Goal: Submit feedback/report problem

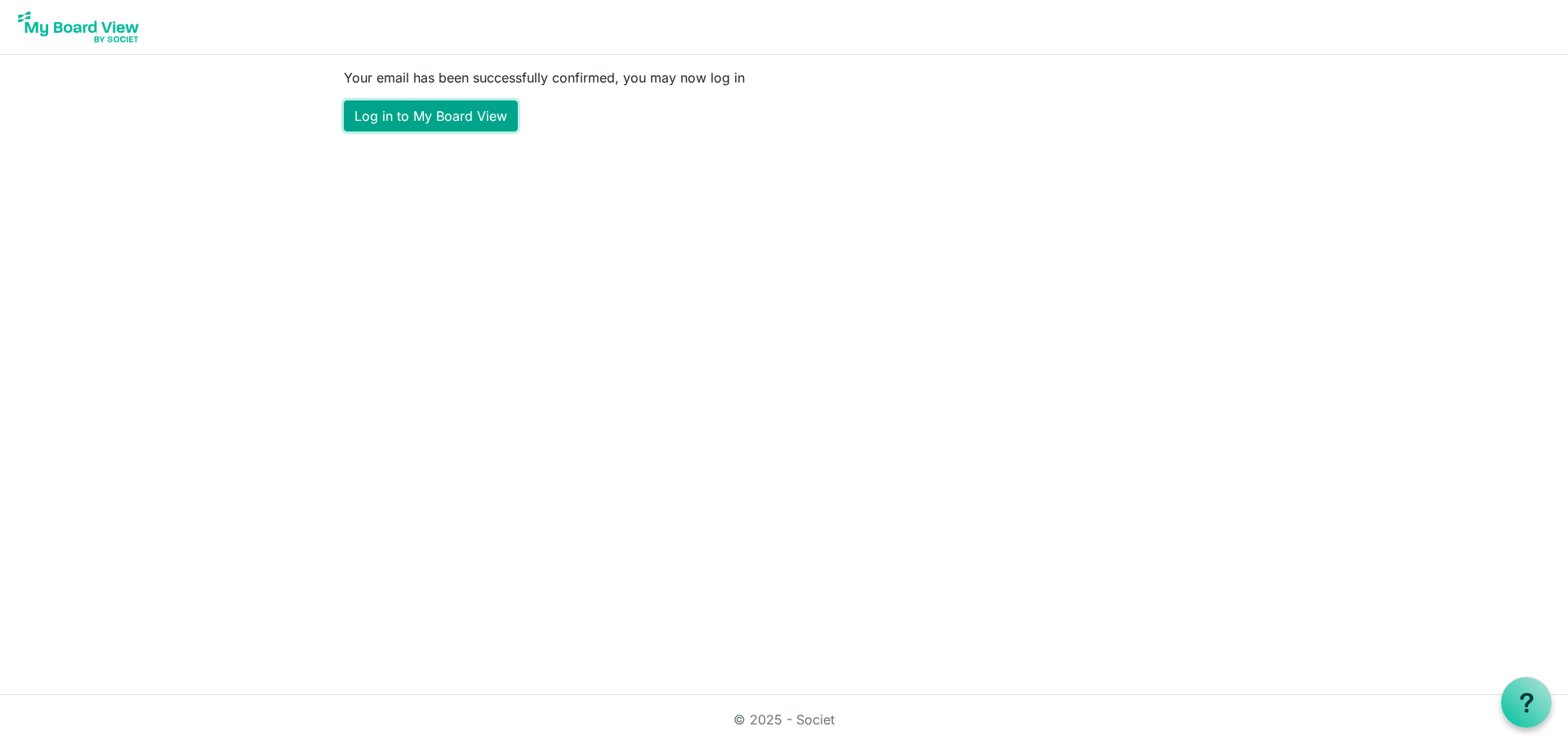
click at [441, 115] on link "Log in to My Board View" at bounding box center [430, 116] width 174 height 31
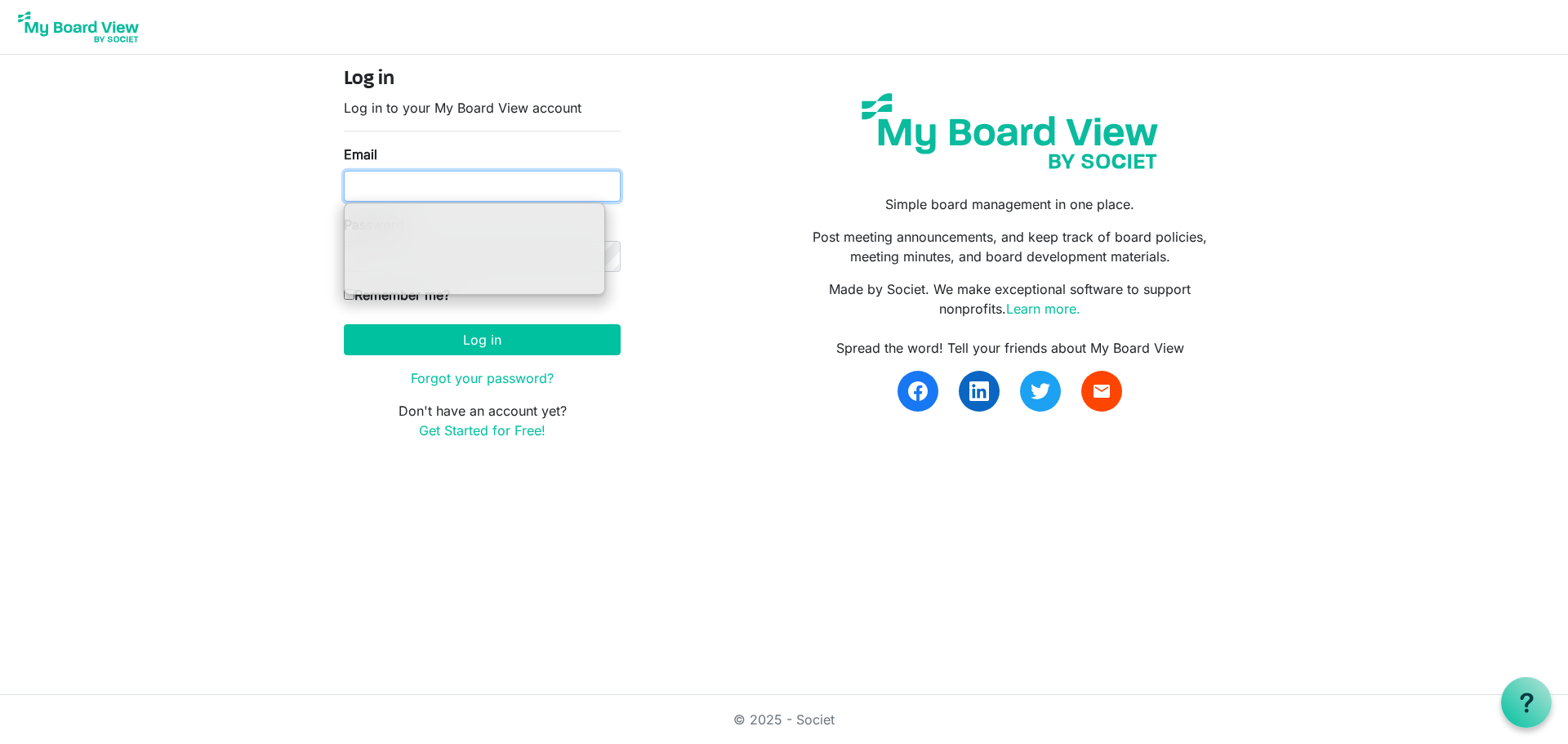
type input "[PERSON_NAME][EMAIL_ADDRESS][DOMAIN_NAME]"
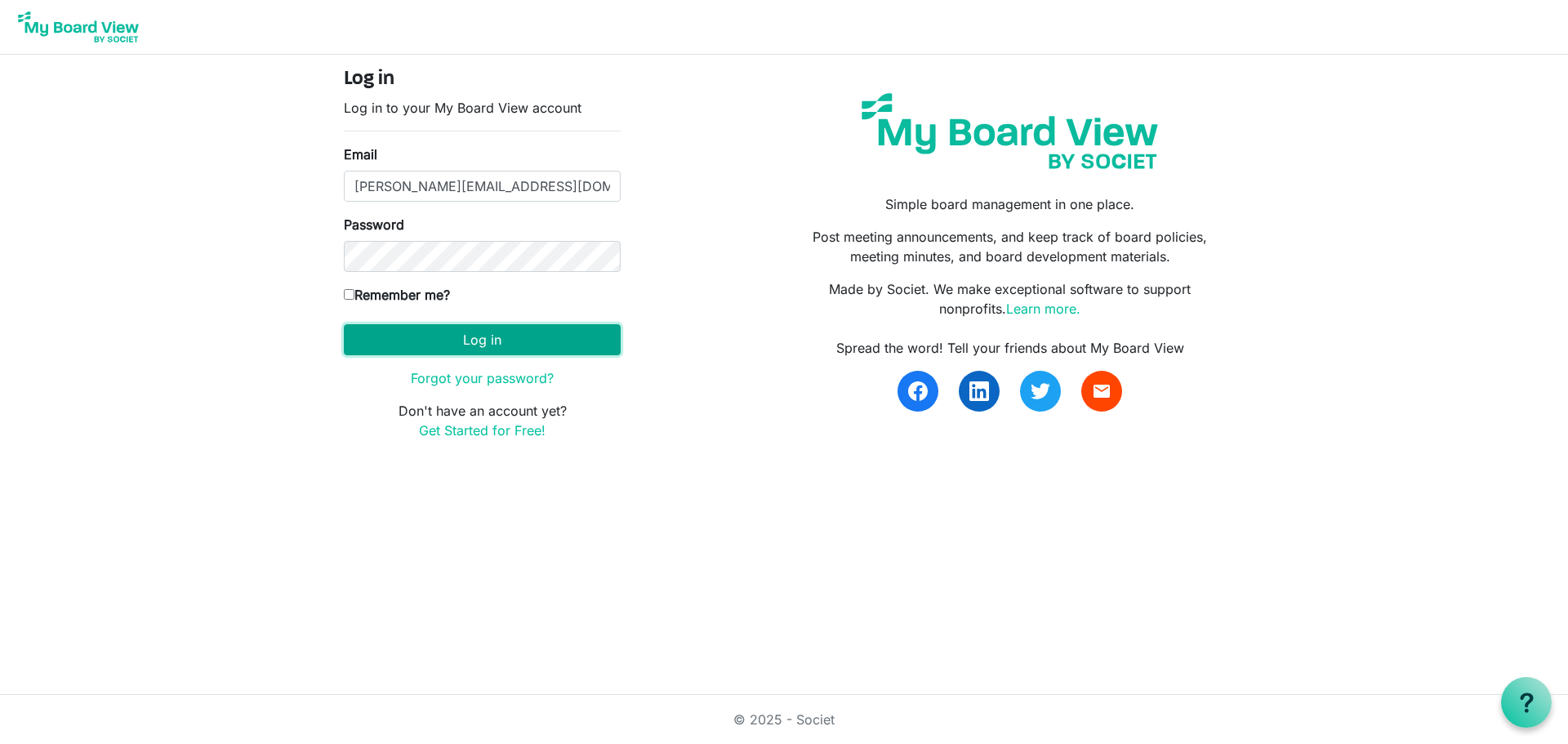
click at [490, 339] on button "Log in" at bounding box center [481, 339] width 276 height 31
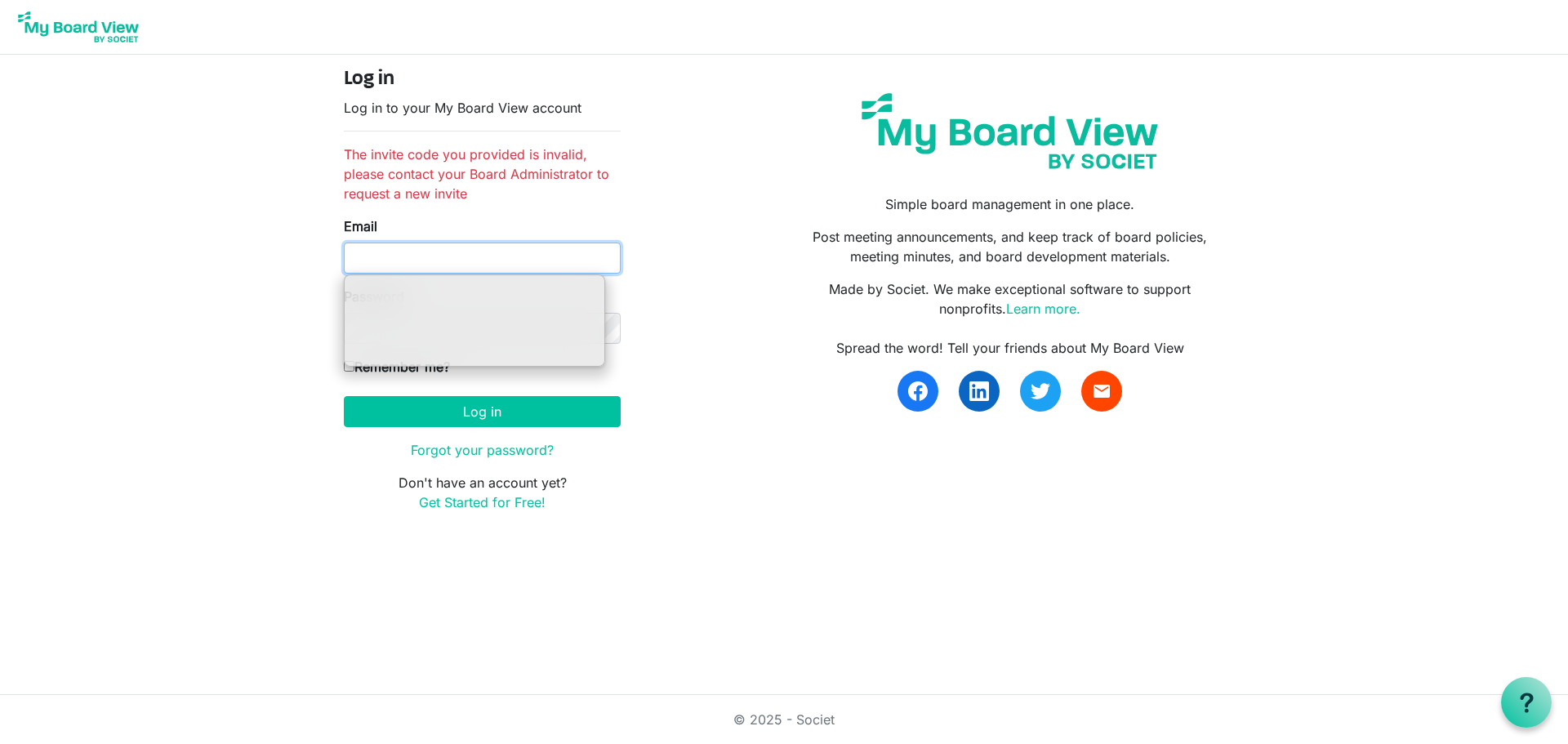
type input "[PERSON_NAME][EMAIL_ADDRESS][DOMAIN_NAME]"
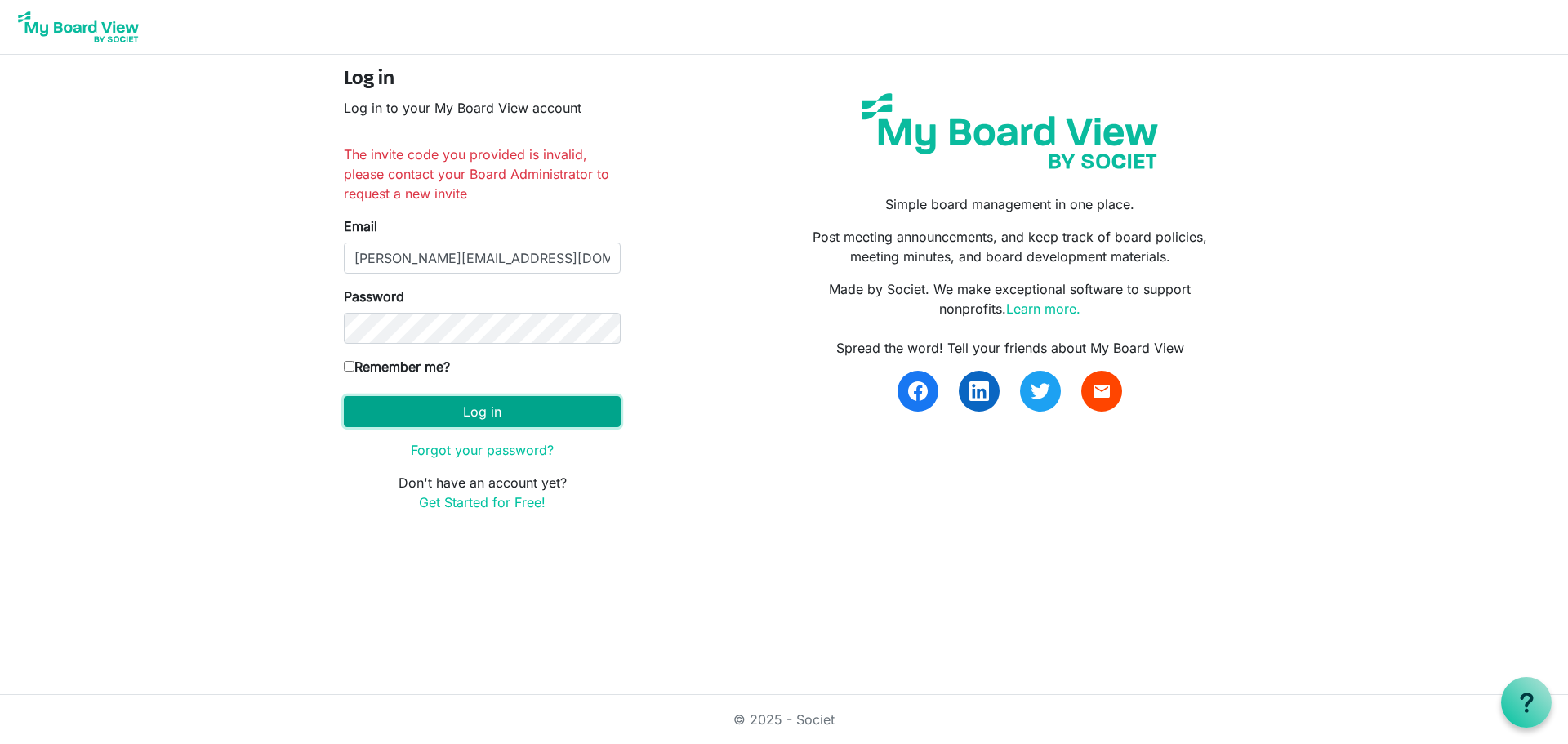
click at [489, 415] on button "Log in" at bounding box center [481, 411] width 276 height 31
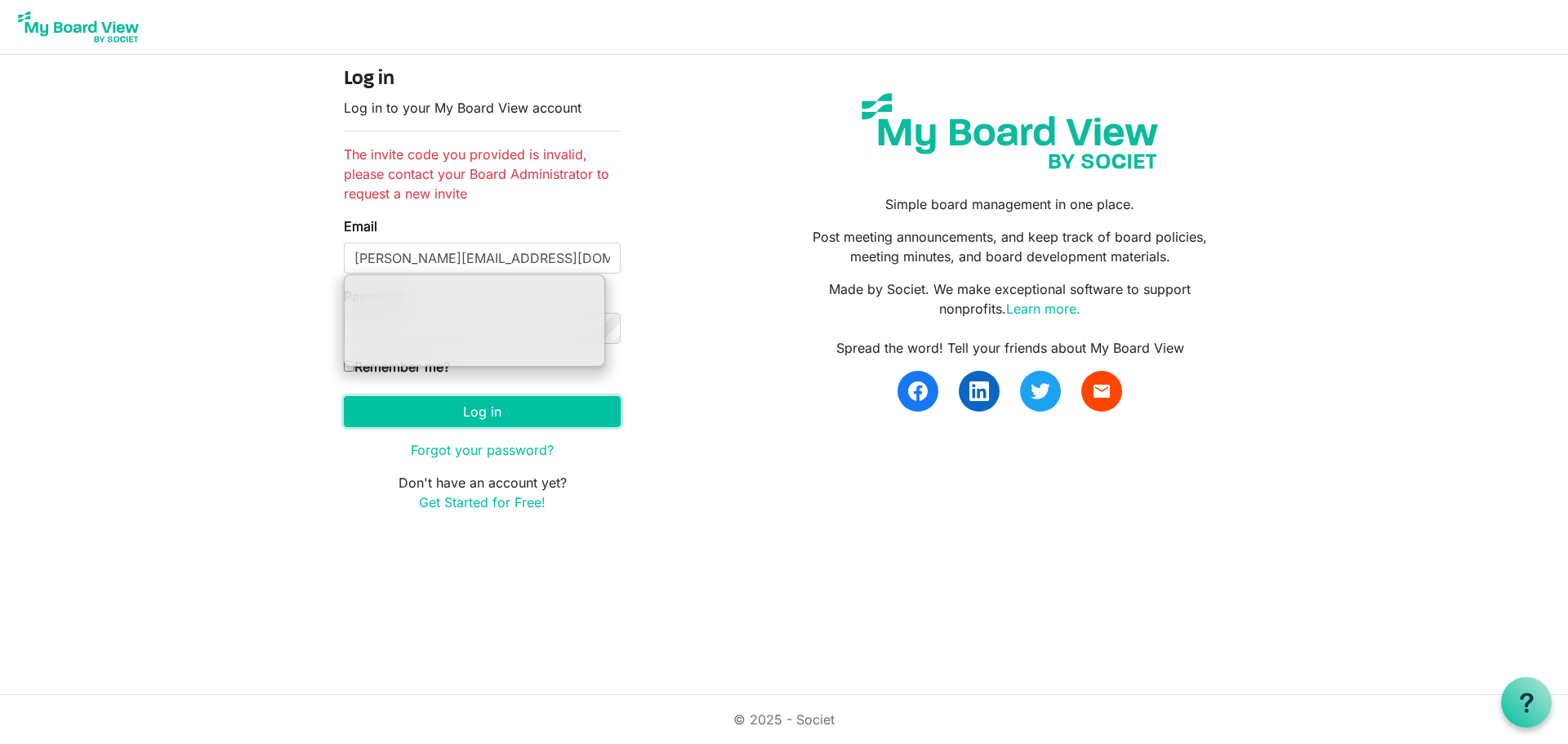
click at [489, 415] on button "Log in" at bounding box center [481, 411] width 276 height 31
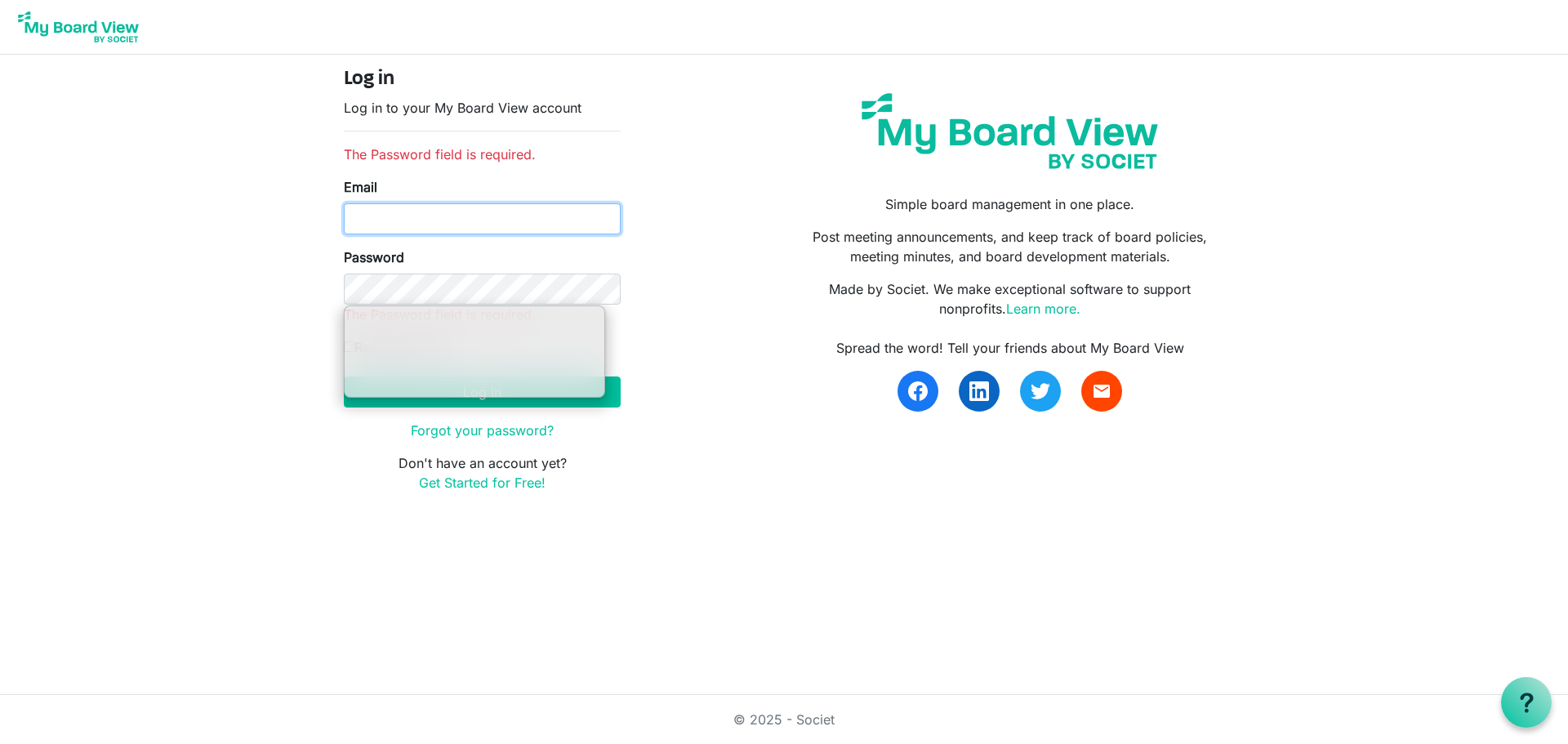
type input "[PERSON_NAME][EMAIL_ADDRESS][DOMAIN_NAME]"
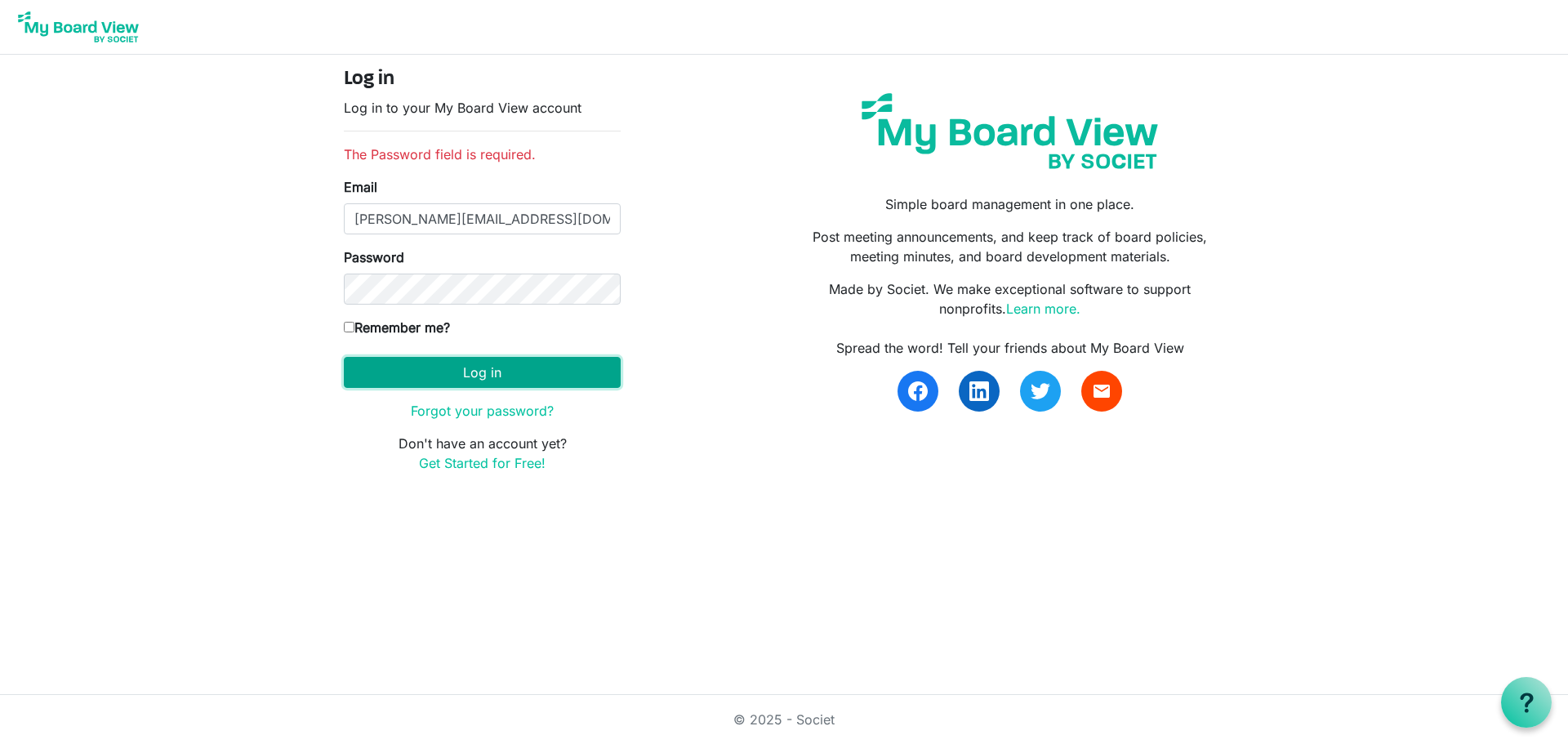
click at [493, 374] on button "Log in" at bounding box center [481, 372] width 276 height 31
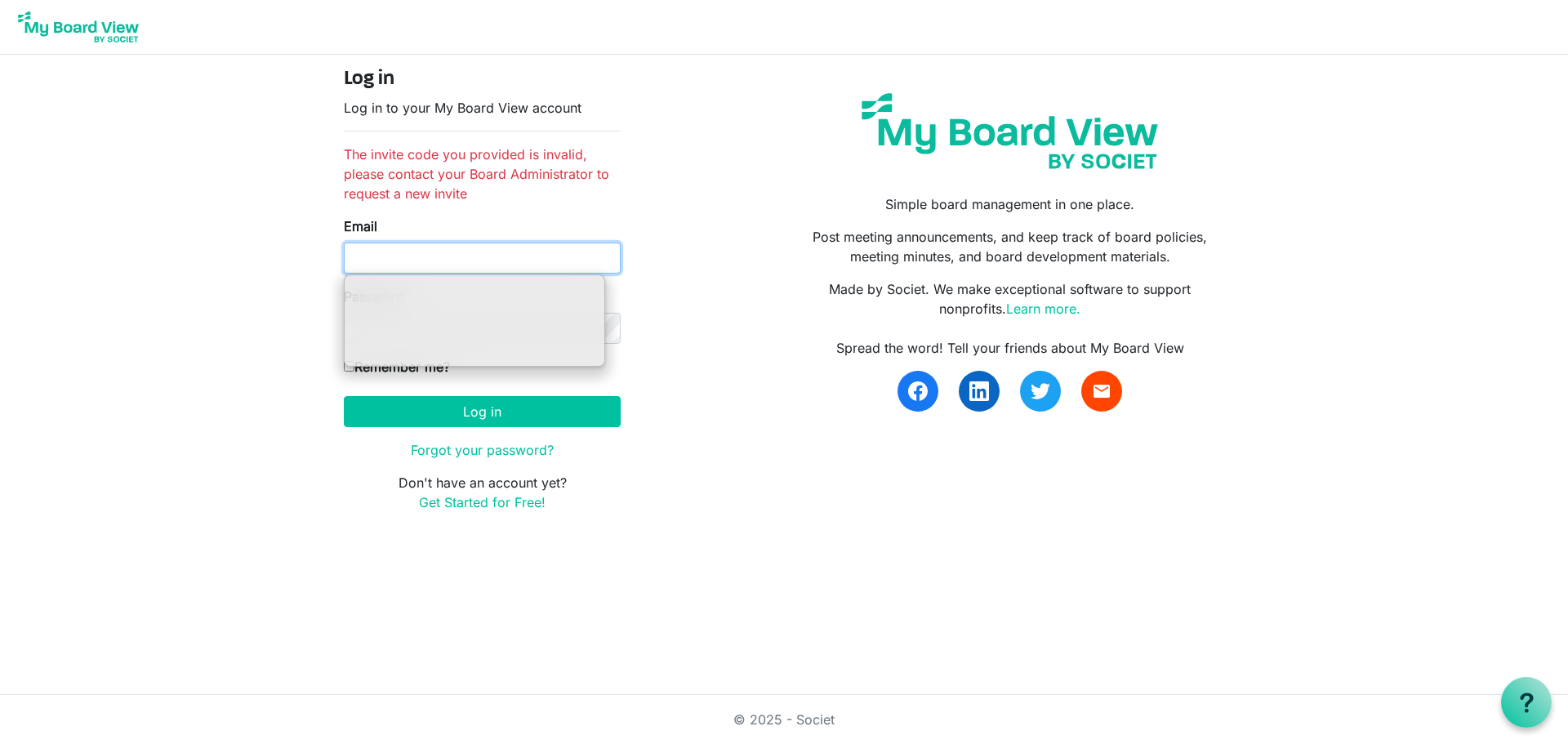
type input "[PERSON_NAME][EMAIL_ADDRESS][DOMAIN_NAME]"
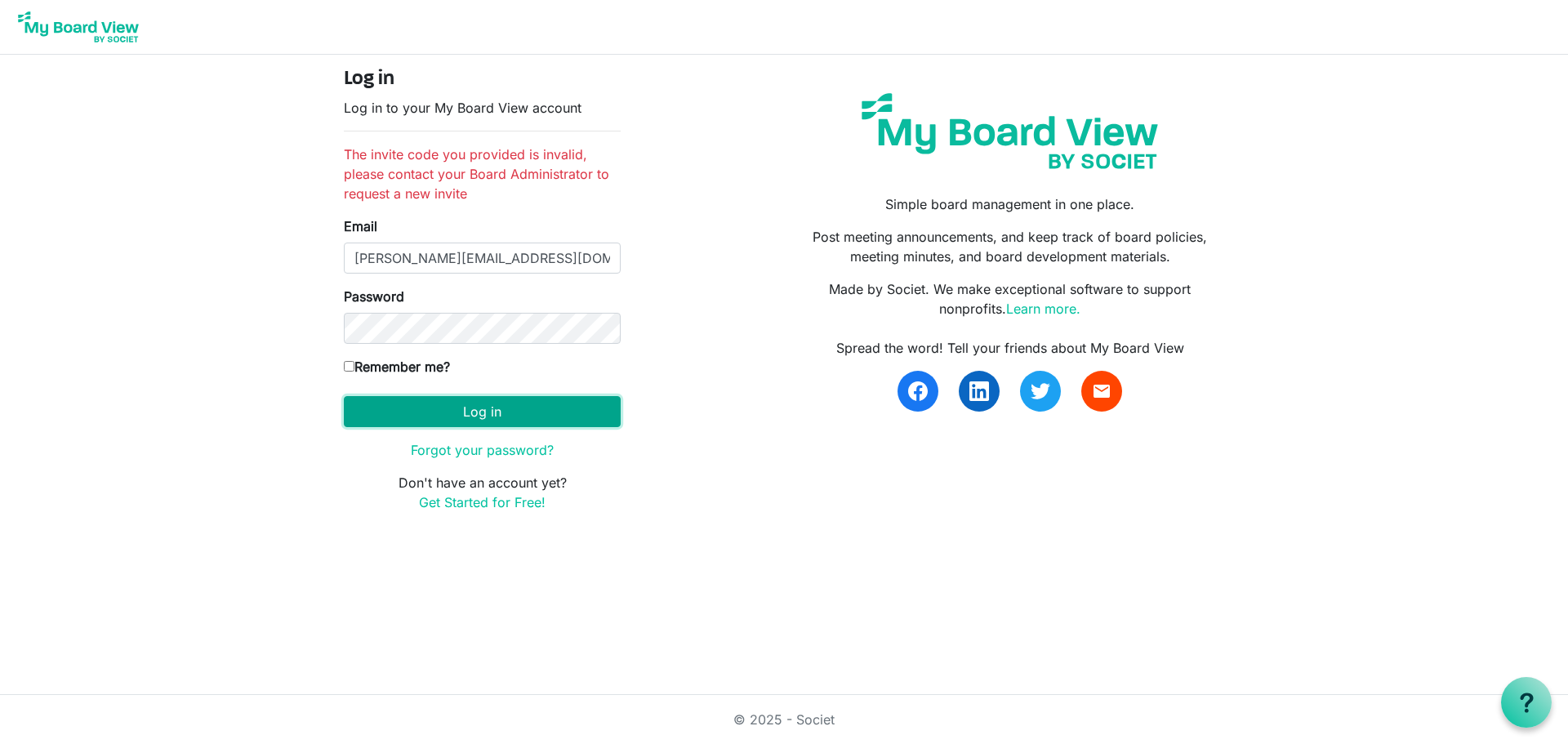
click at [478, 416] on button "Log in" at bounding box center [481, 411] width 276 height 31
click at [734, 287] on div "Log in Log in to your My Board View account The invite code you provided is inv…" at bounding box center [784, 297] width 905 height 458
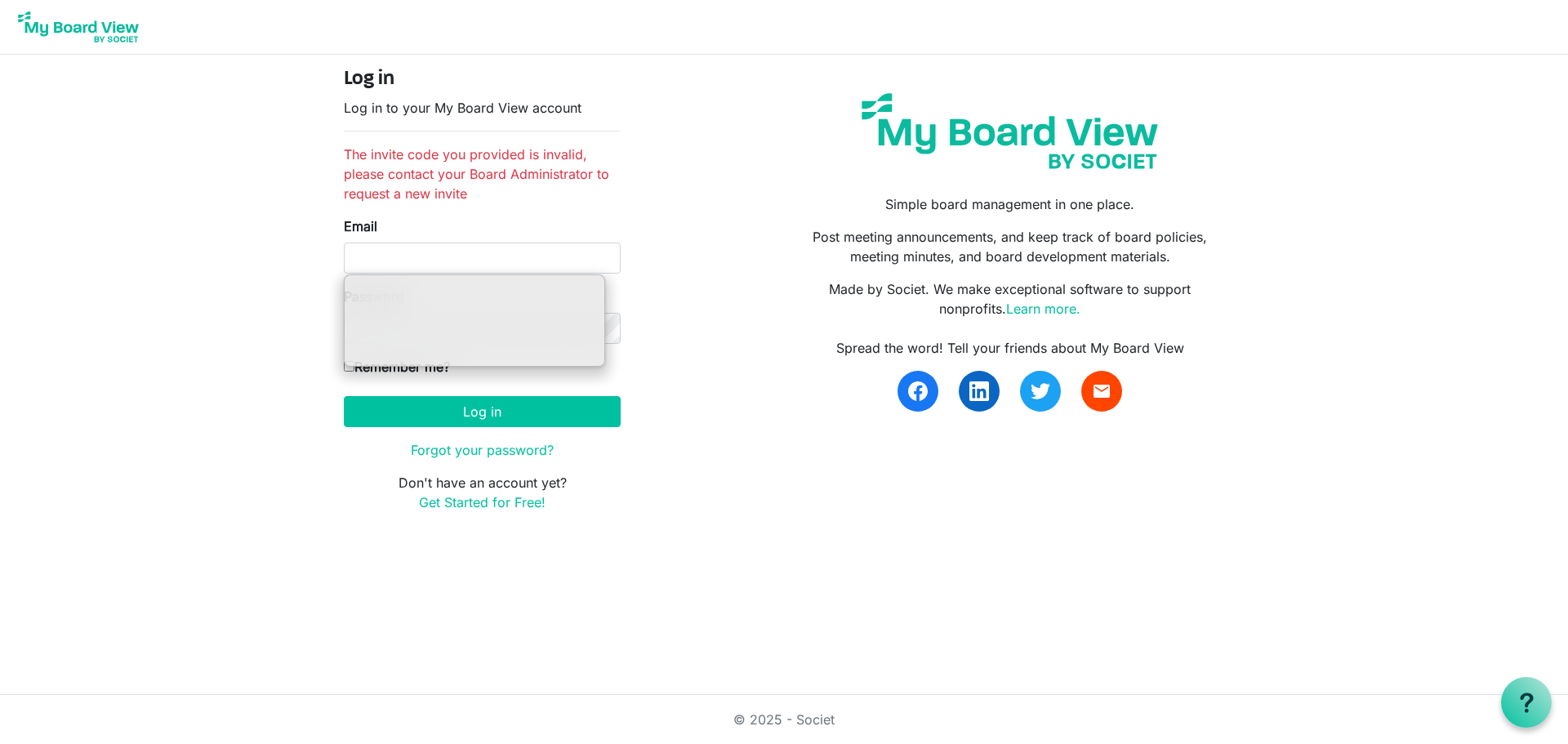
click at [936, 548] on html "Log in Log in to your My Board View account The invite code you provided is inv…" at bounding box center [784, 372] width 1568 height 744
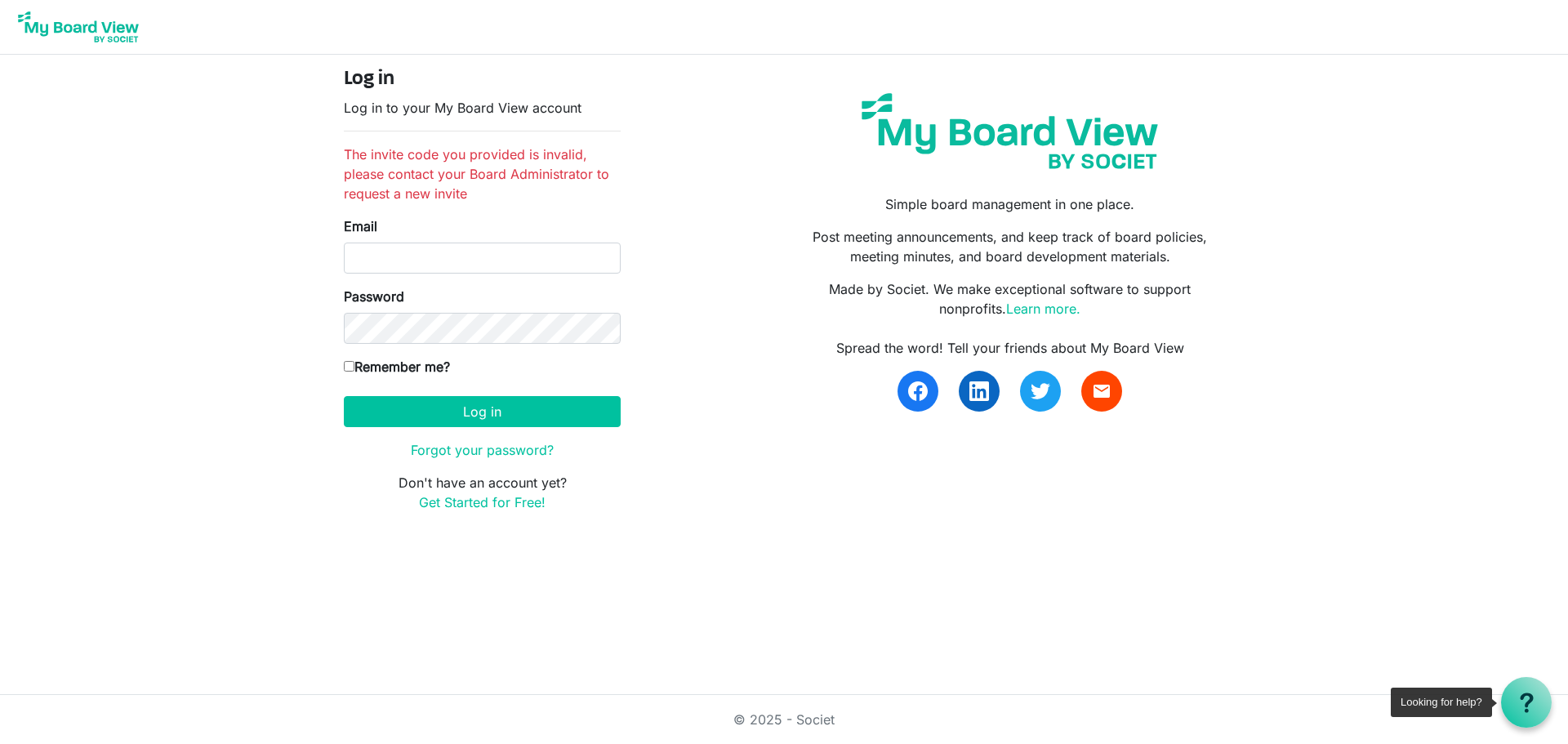
click at [1531, 702] on icon at bounding box center [1526, 702] width 20 height 20
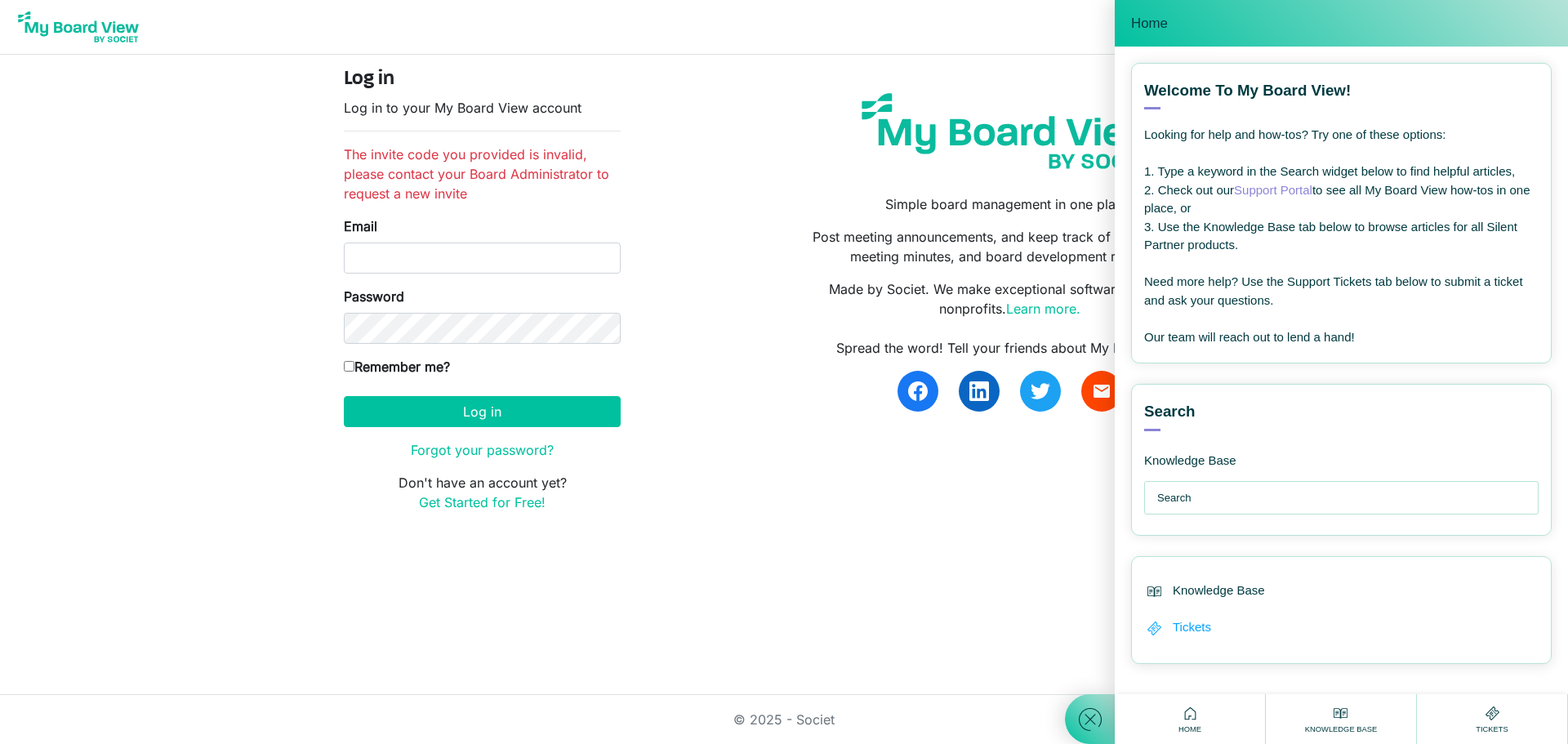
click at [1191, 631] on span "Tickets" at bounding box center [1192, 627] width 38 height 19
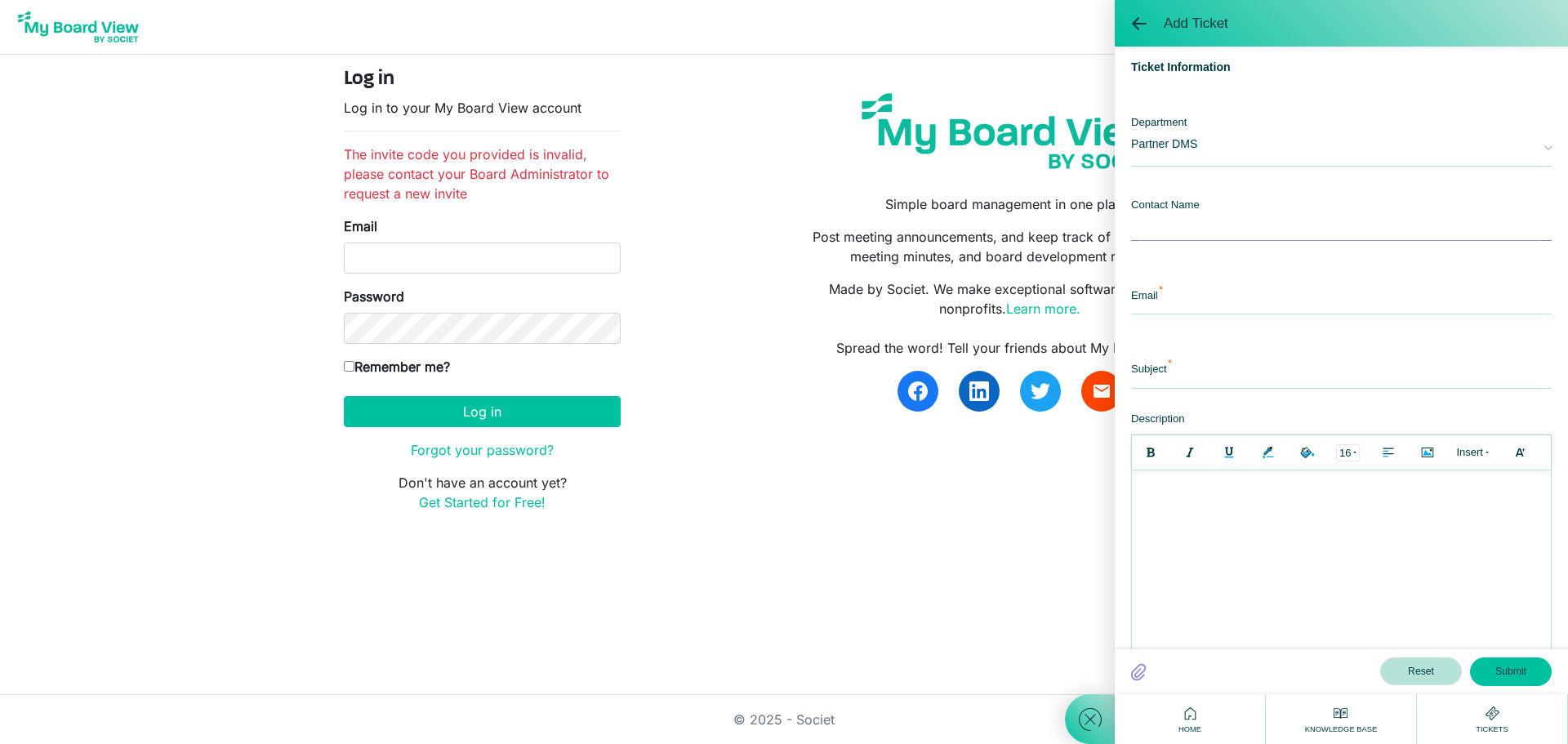
click at [1186, 221] on input "text" at bounding box center [1342, 224] width 420 height 35
type input "Audra"
click at [1182, 297] on input "email" at bounding box center [1342, 297] width 420 height 35
type input "[PERSON_NAME][EMAIL_ADDRESS][DOMAIN_NAME]"
click at [1178, 374] on input "text" at bounding box center [1342, 371] width 420 height 35
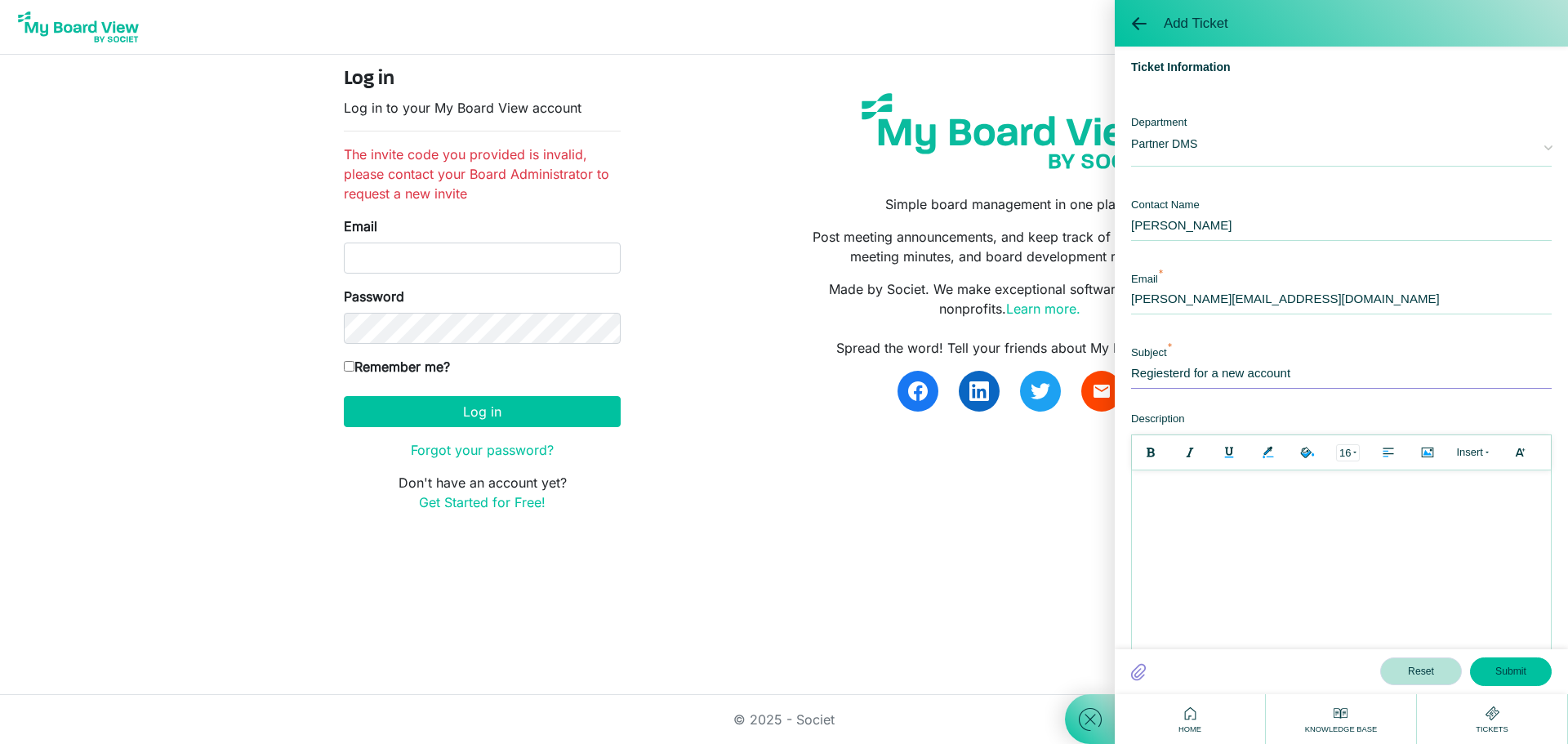
click at [1163, 374] on input "Regiesterd for a new account" at bounding box center [1342, 371] width 420 height 35
click at [1177, 373] on input "Registerd for a new account" at bounding box center [1342, 371] width 420 height 35
click at [1307, 373] on input "Registered for a new account" at bounding box center [1342, 371] width 420 height 35
type input "Registered for a new account"
click at [1173, 487] on div at bounding box center [1342, 487] width 403 height 17
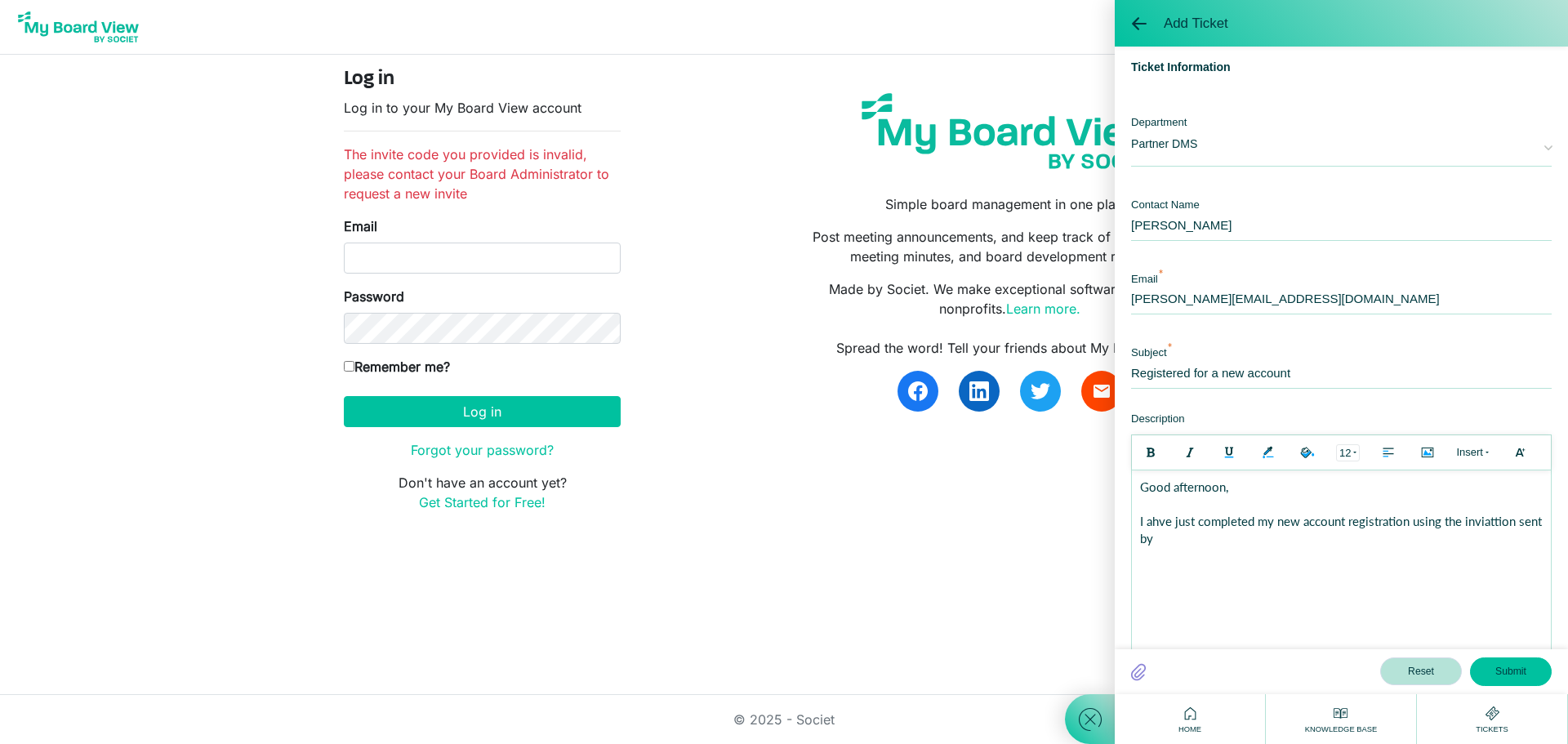
click at [1494, 518] on div "I ahve just completed my new account registration using the inviattion sent by" at bounding box center [1342, 530] width 403 height 34
click at [1189, 540] on div "I ahve just completed my new account registration using the invitation sent by" at bounding box center [1342, 530] width 403 height 34
click at [1235, 543] on div "I ahve just completed my new account registration using the invitation sent by …" at bounding box center [1342, 530] width 403 height 34
click at [1247, 537] on div "I ahve just completed my new account registration using the invitation sent by …" at bounding box center [1342, 530] width 403 height 34
click at [1156, 520] on div "I ahve just completed my new account registration using the invitation sent by …" at bounding box center [1342, 530] width 403 height 34
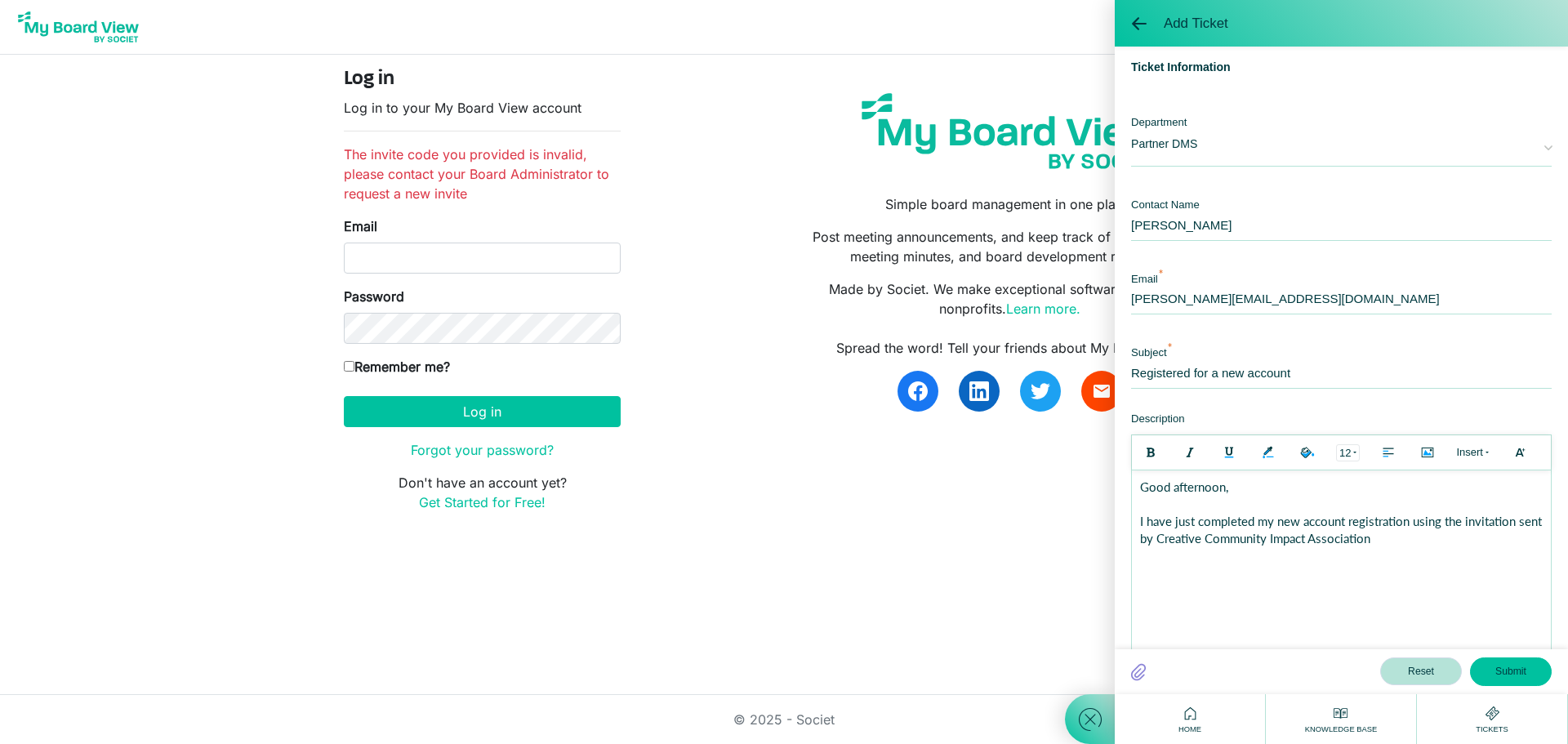
click at [1414, 537] on div "I have just completed my new account registration using the invitation sent by …" at bounding box center [1342, 530] width 403 height 34
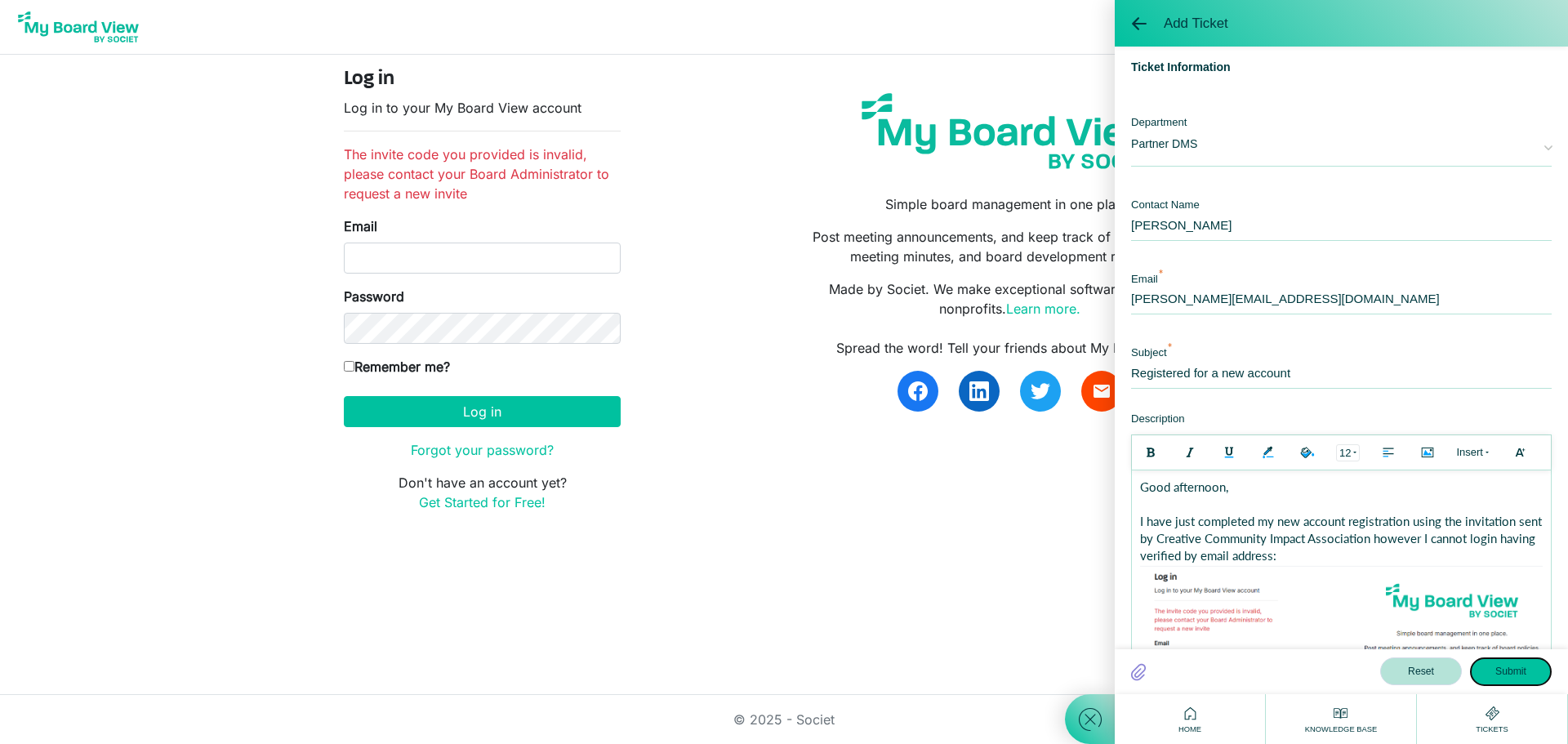
click at [1513, 668] on button "Submit" at bounding box center [1511, 671] width 81 height 27
click at [1519, 667] on button "Submit" at bounding box center [1511, 671] width 81 height 27
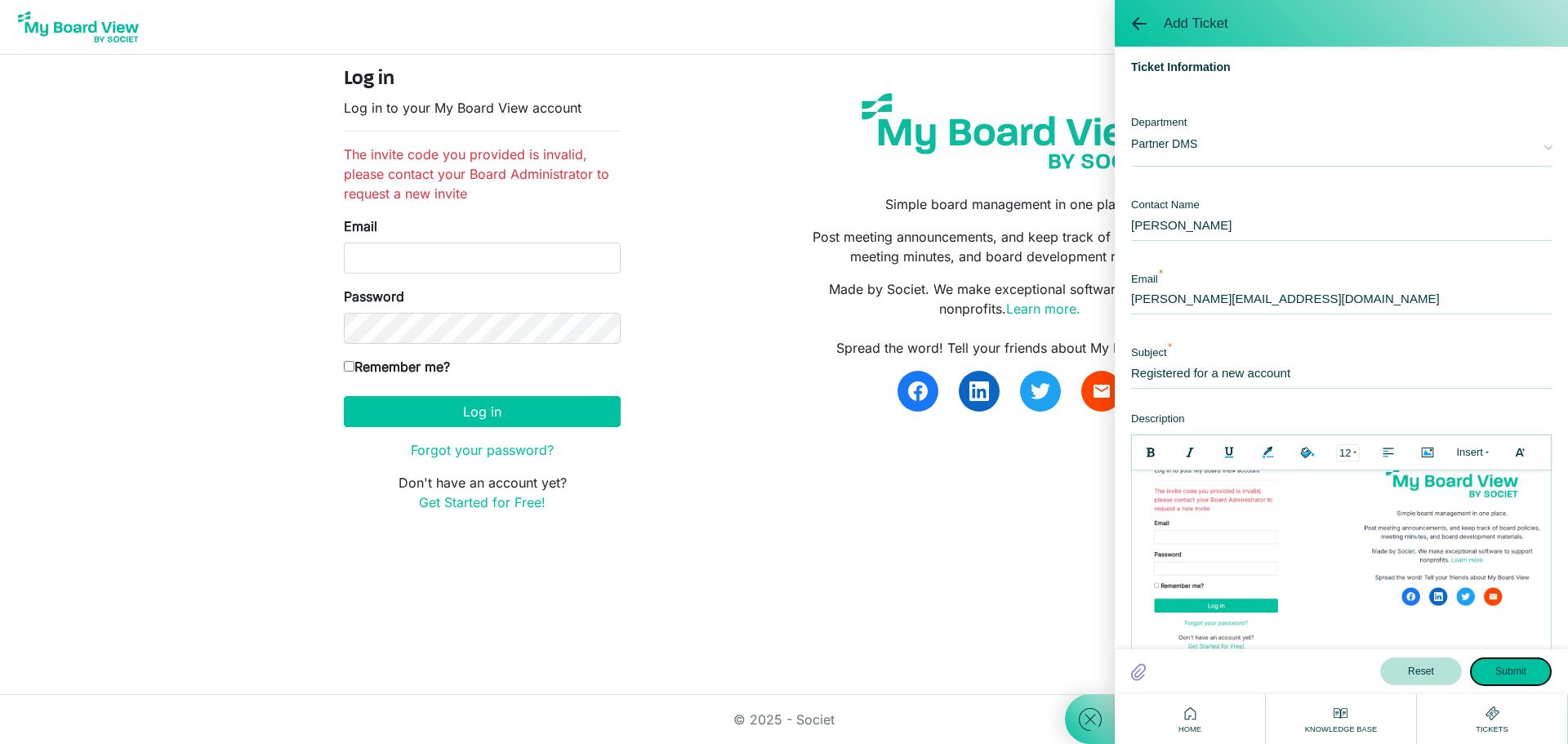
drag, startPoint x: 1530, startPoint y: 530, endPoint x: 2684, endPoint y: 1097, distance: 1285.8
click at [1508, 667] on button "Submit" at bounding box center [1511, 671] width 81 height 27
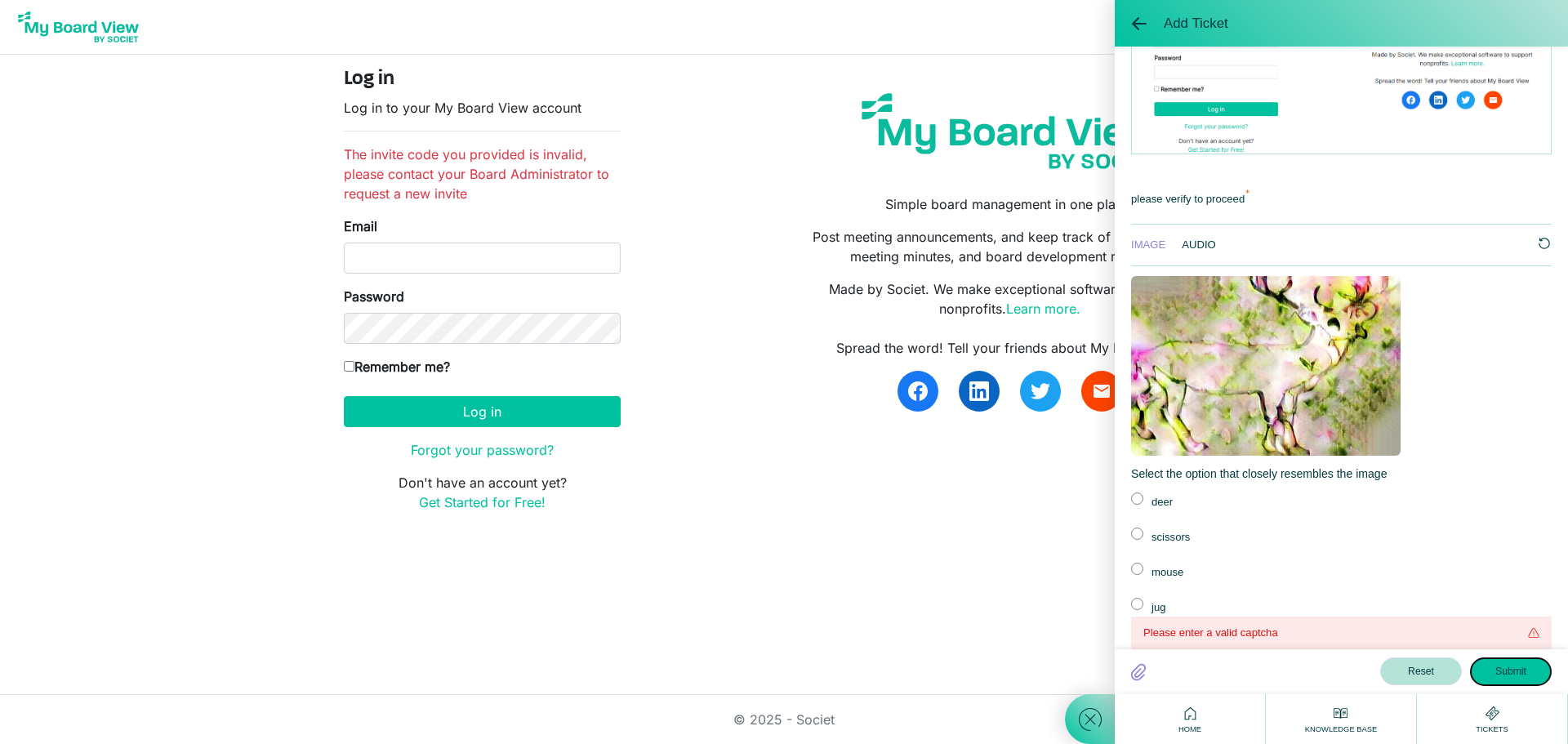
scroll to position [502, 0]
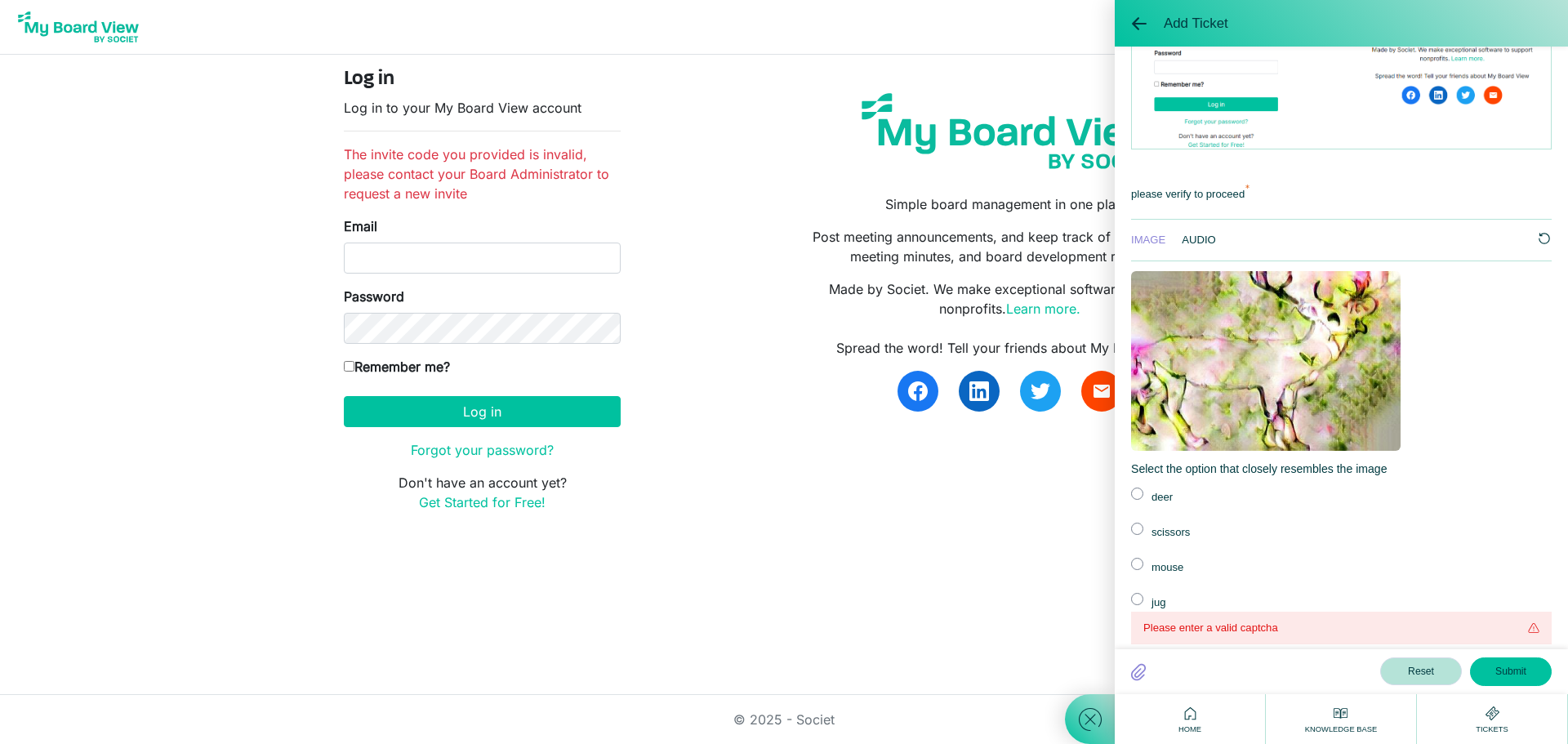
click at [1138, 494] on label at bounding box center [1138, 494] width 12 height 12
click at [0, 0] on input "radio" at bounding box center [0, 0] width 0 height 0
click at [1517, 668] on button "Submit" at bounding box center [1511, 671] width 81 height 27
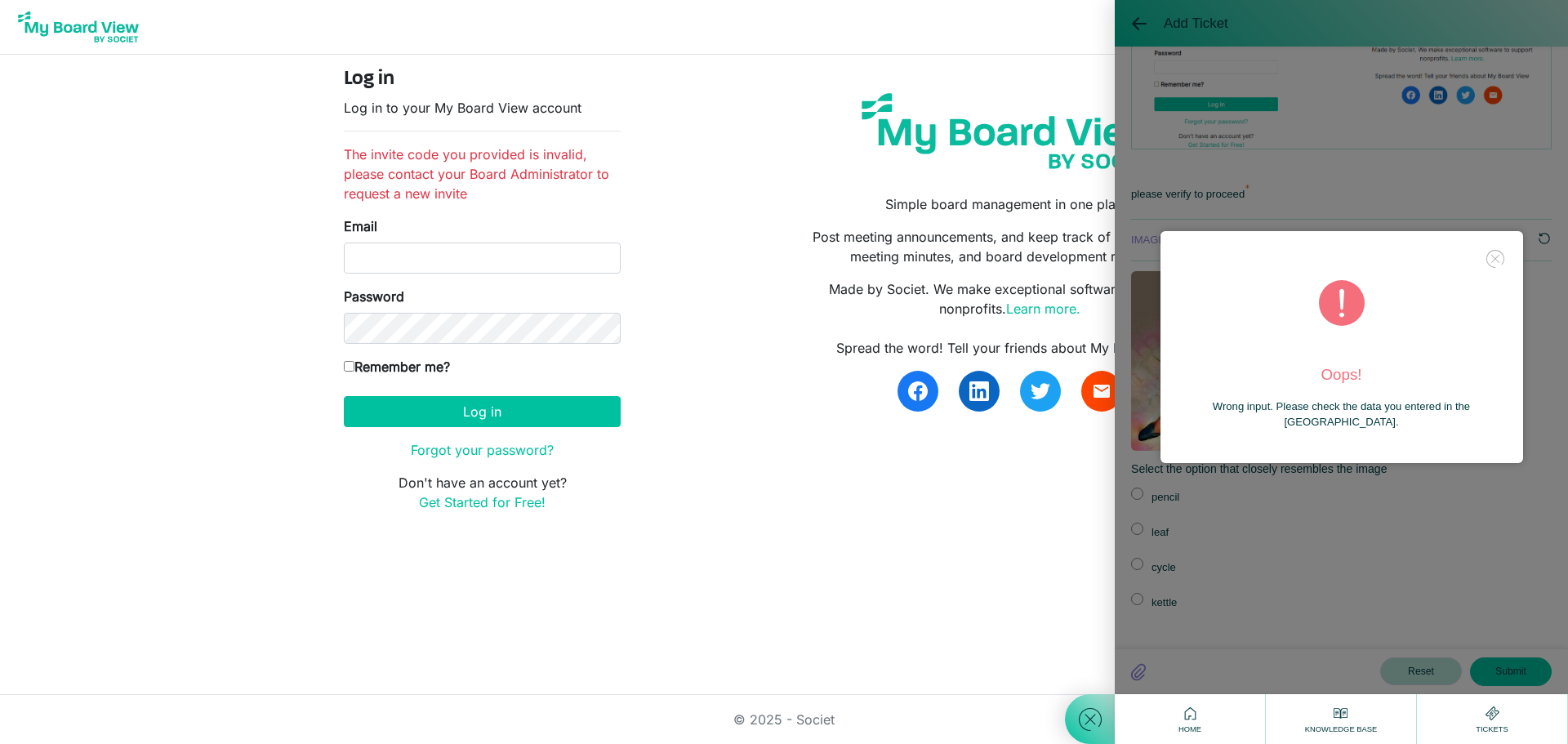
click at [1298, 508] on div "Oops! Wrong input. Please check the data you entered in the CAPTCHA field." at bounding box center [1341, 347] width 453 height 695
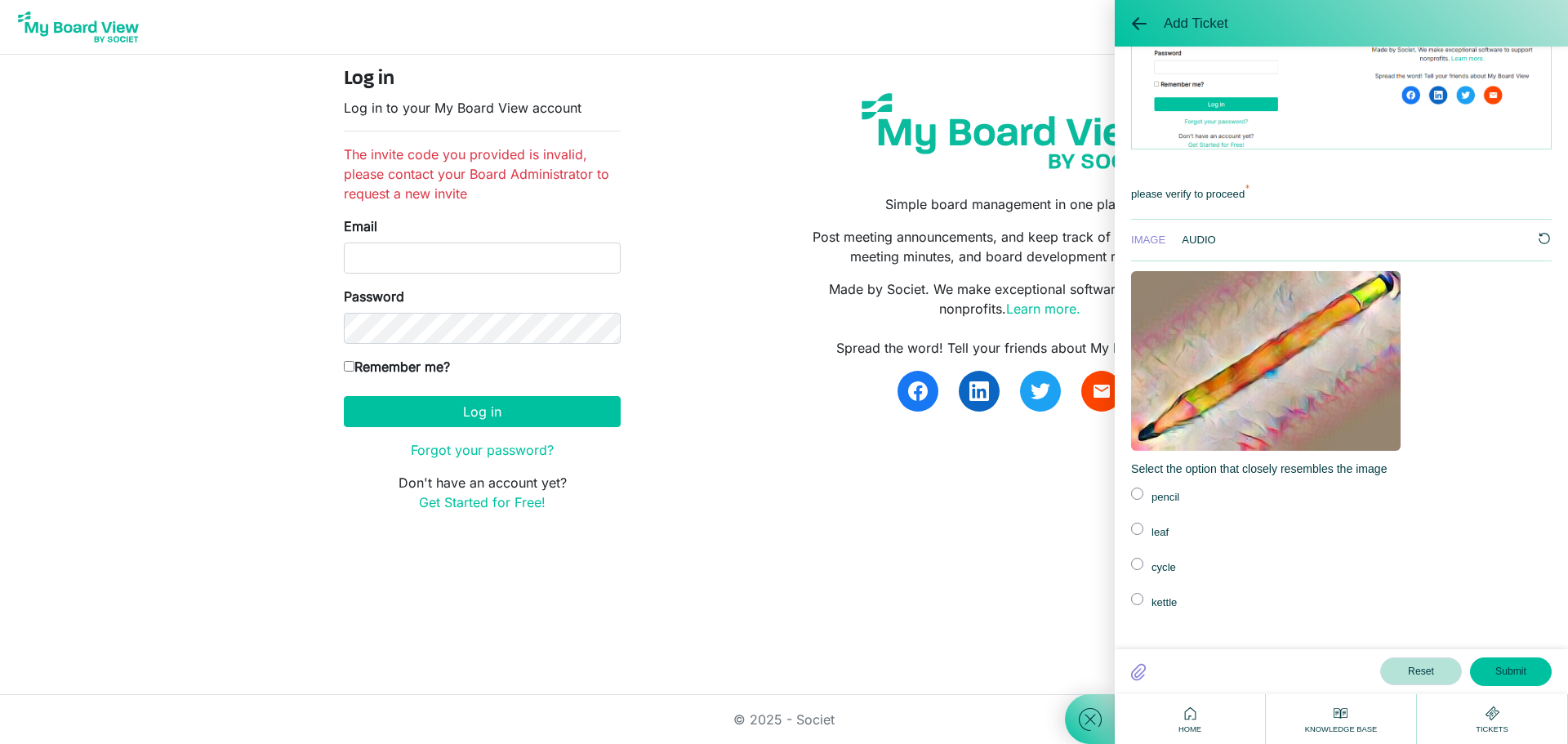
click at [1139, 492] on label at bounding box center [1138, 494] width 12 height 12
click at [0, 0] on input "radio" at bounding box center [0, 0] width 0 height 0
click at [1510, 669] on button "Submit" at bounding box center [1511, 671] width 81 height 27
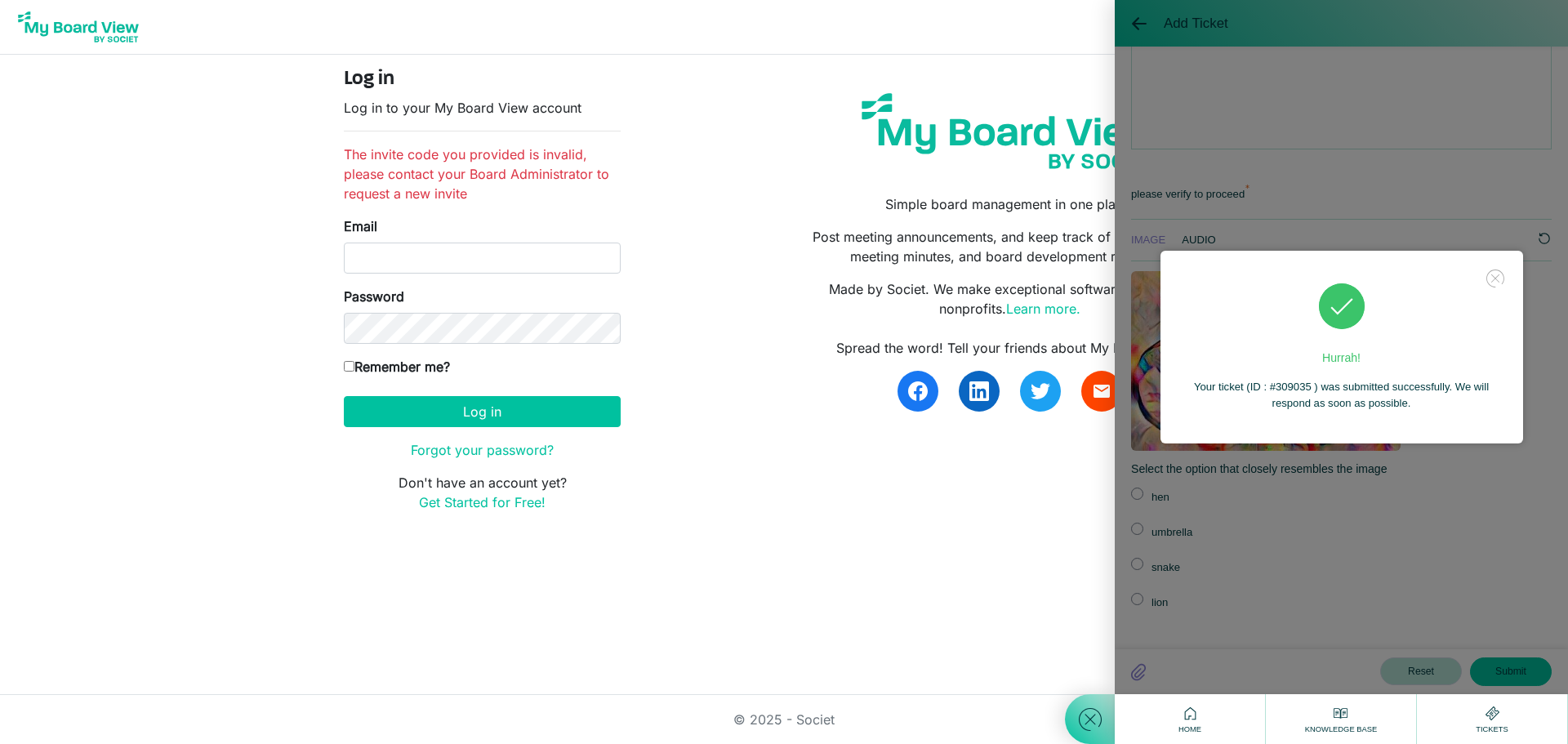
click at [1494, 277] on icon at bounding box center [1496, 278] width 23 height 23
